Goal: Entertainment & Leisure: Consume media (video, audio)

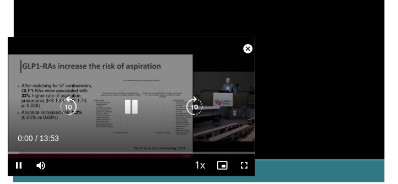
scroll to position [108, 0]
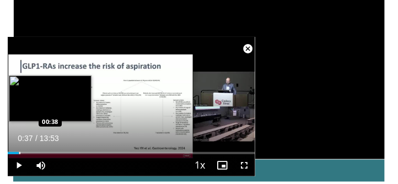
click at [19, 153] on div "Progress Bar" at bounding box center [14, 153] width 12 height 2
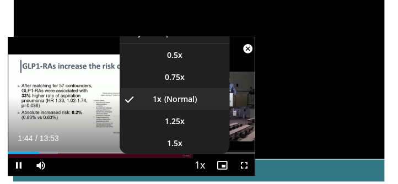
click at [200, 167] on span "Video Player" at bounding box center [199, 166] width 15 height 22
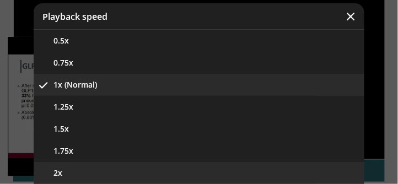
click at [63, 173] on button "2x" at bounding box center [199, 173] width 330 height 22
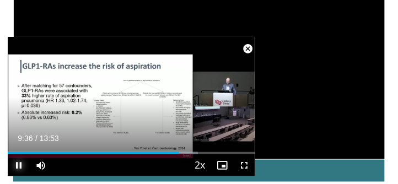
click at [20, 164] on span "Video Player" at bounding box center [19, 165] width 22 height 22
click at [21, 169] on span "Video Player" at bounding box center [19, 165] width 22 height 22
click at [11, 152] on div "00:12" at bounding box center [131, 153] width 247 height 2
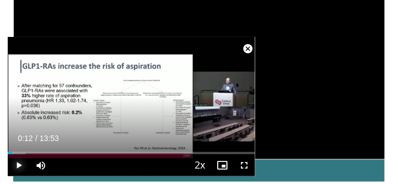
click at [20, 165] on span "Video Player" at bounding box center [19, 165] width 22 height 22
drag, startPoint x: 11, startPoint y: 154, endPoint x: 0, endPoint y: 153, distance: 11.0
click at [19, 166] on span "Video Player" at bounding box center [19, 165] width 22 height 22
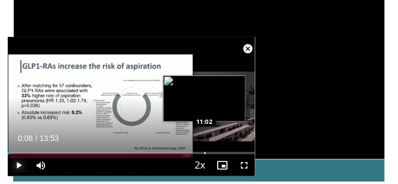
click at [204, 153] on div "Progress Bar" at bounding box center [204, 153] width 1 height 2
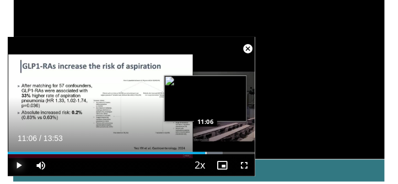
click at [205, 150] on div "Loaded : 86.93% 11:06 11:06" at bounding box center [131, 149] width 247 height 10
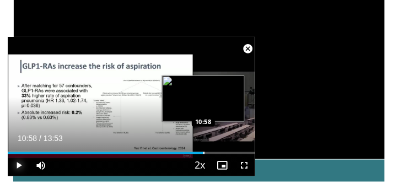
click at [203, 153] on div "Progress Bar" at bounding box center [203, 153] width 1 height 2
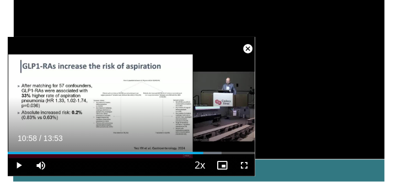
click at [184, 139] on div "Current Time 10:58 / Duration 13:53" at bounding box center [131, 138] width 247 height 10
